Goal: Task Accomplishment & Management: Use online tool/utility

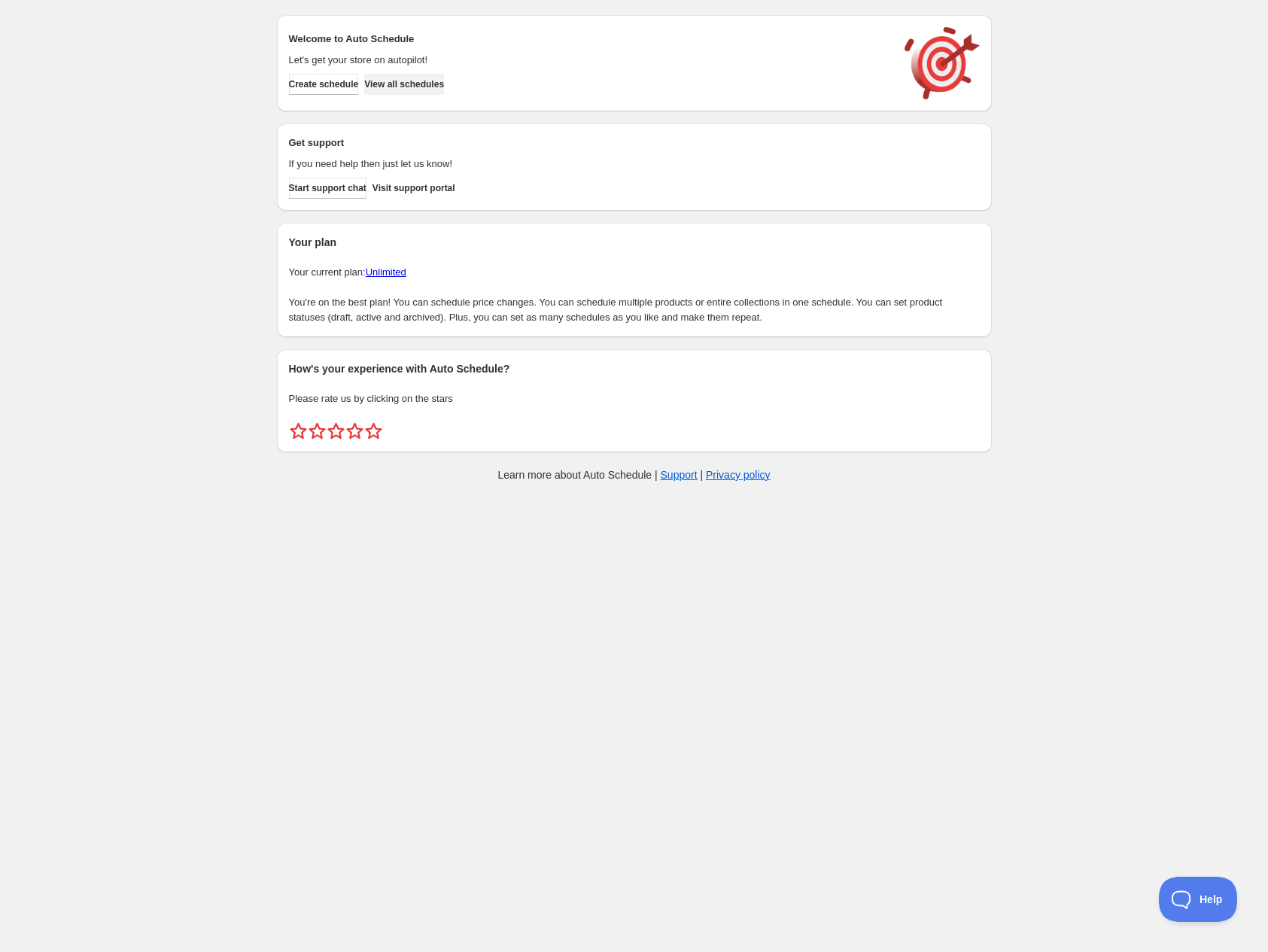
click at [436, 83] on span "View all schedules" at bounding box center [404, 84] width 80 height 12
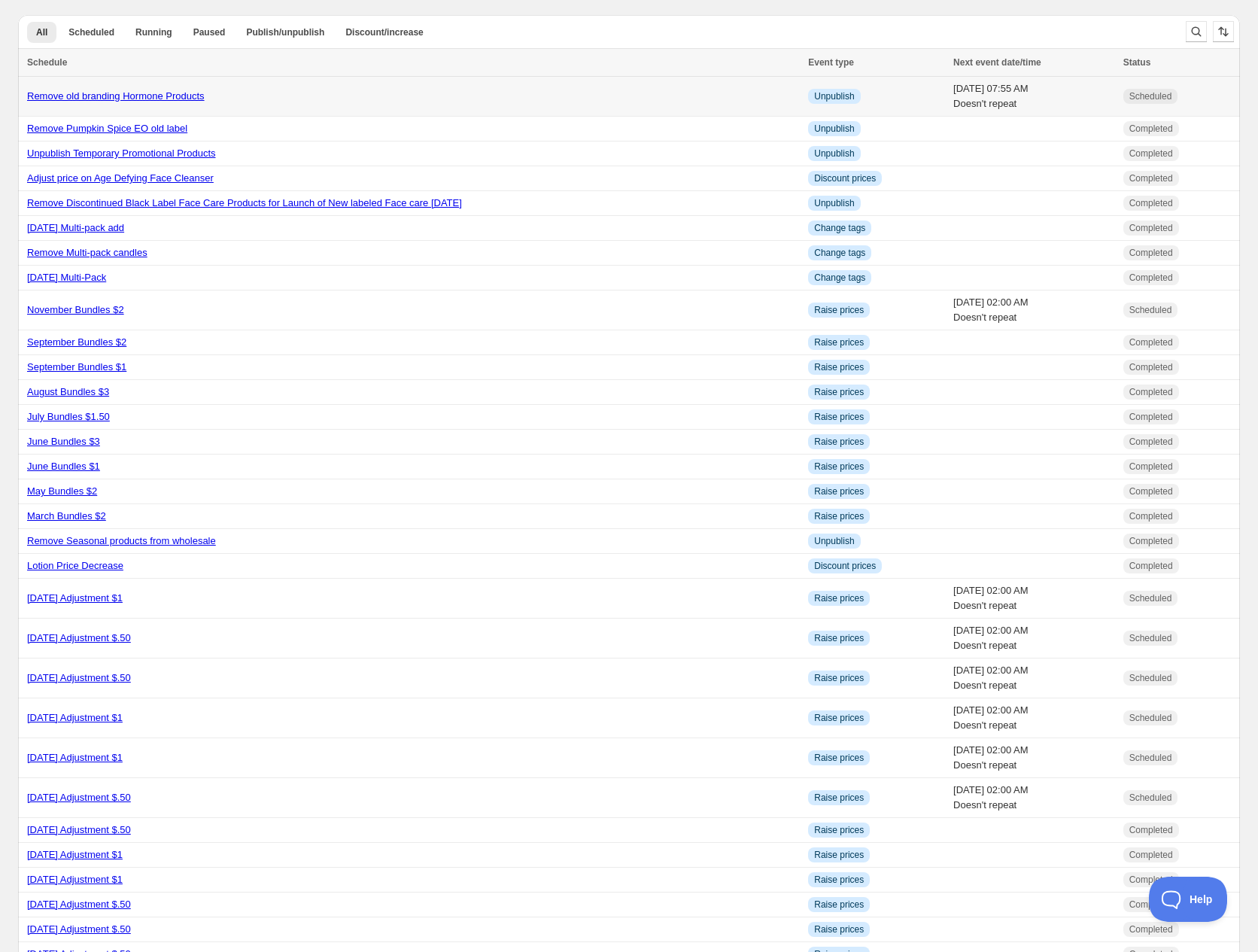
click at [150, 96] on link "Remove old branding Hormone Products" at bounding box center [115, 96] width 177 height 11
